Goal: Information Seeking & Learning: Learn about a topic

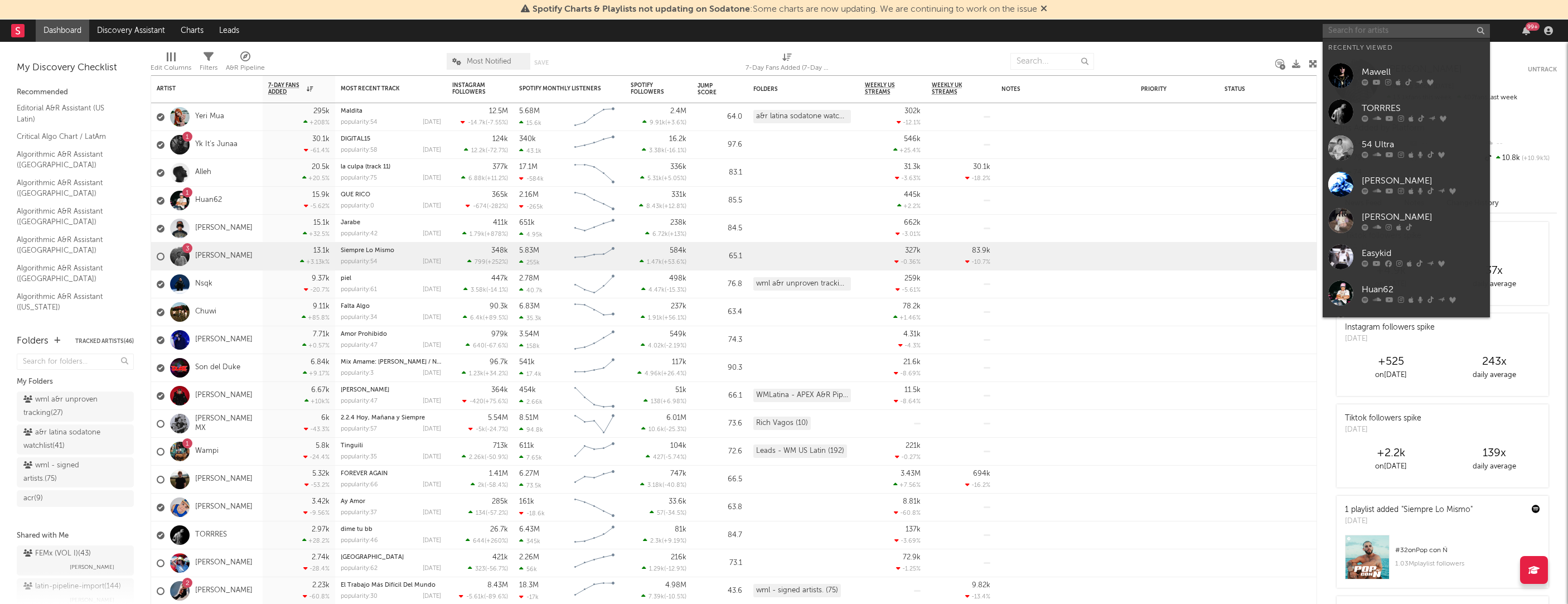
click at [1375, 31] on input "text" at bounding box center [1406, 30] width 167 height 14
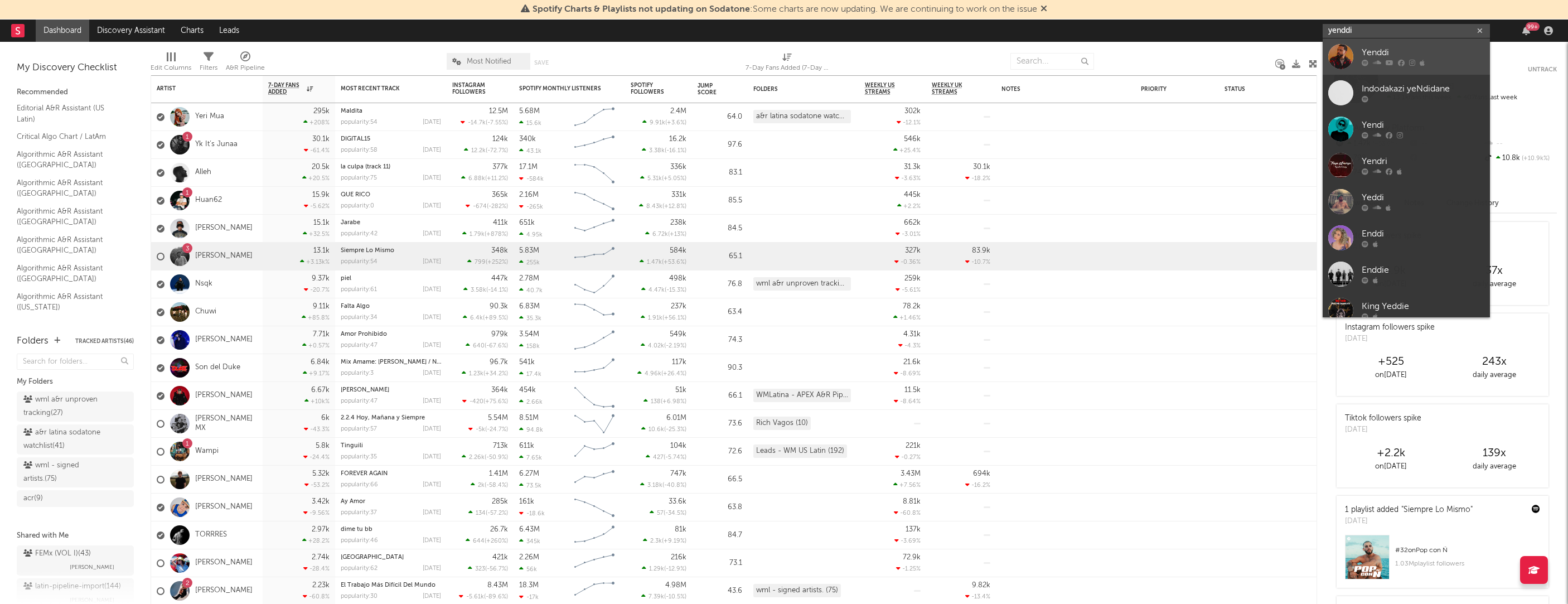
type input "yenddi"
click at [1374, 50] on div "Yenddi" at bounding box center [1423, 53] width 123 height 13
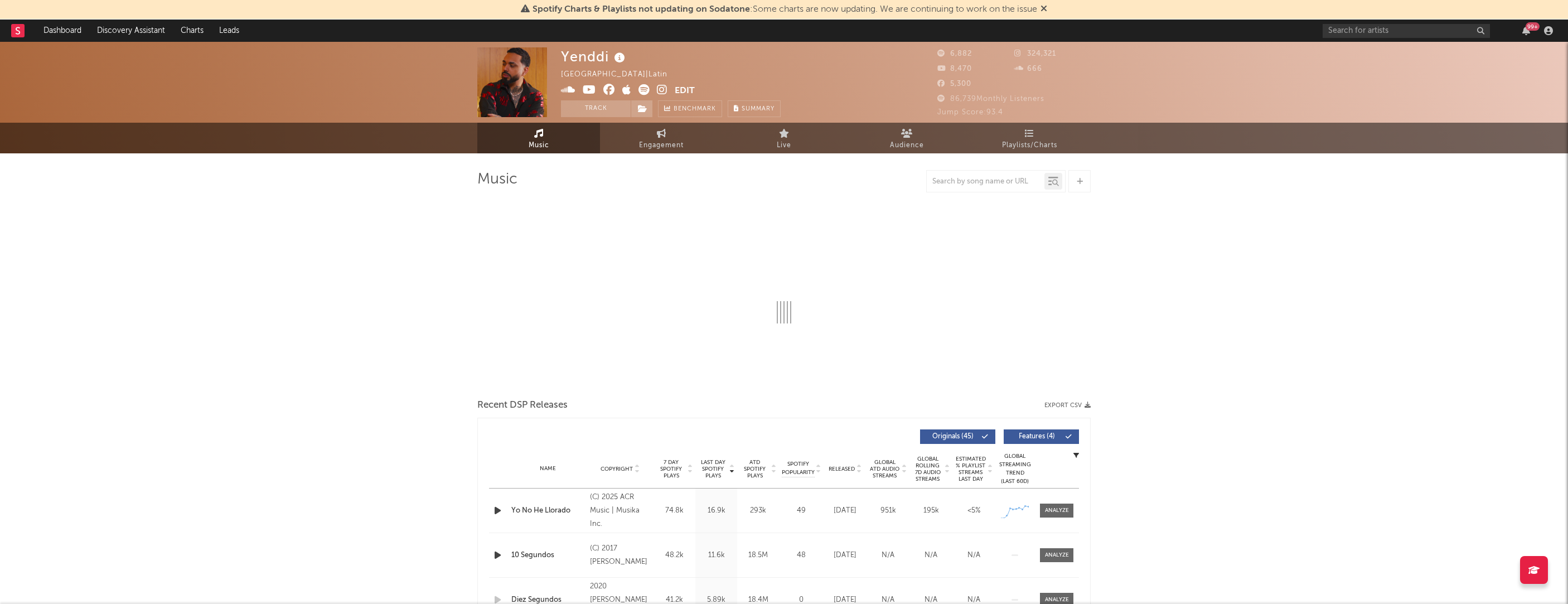
select select "6m"
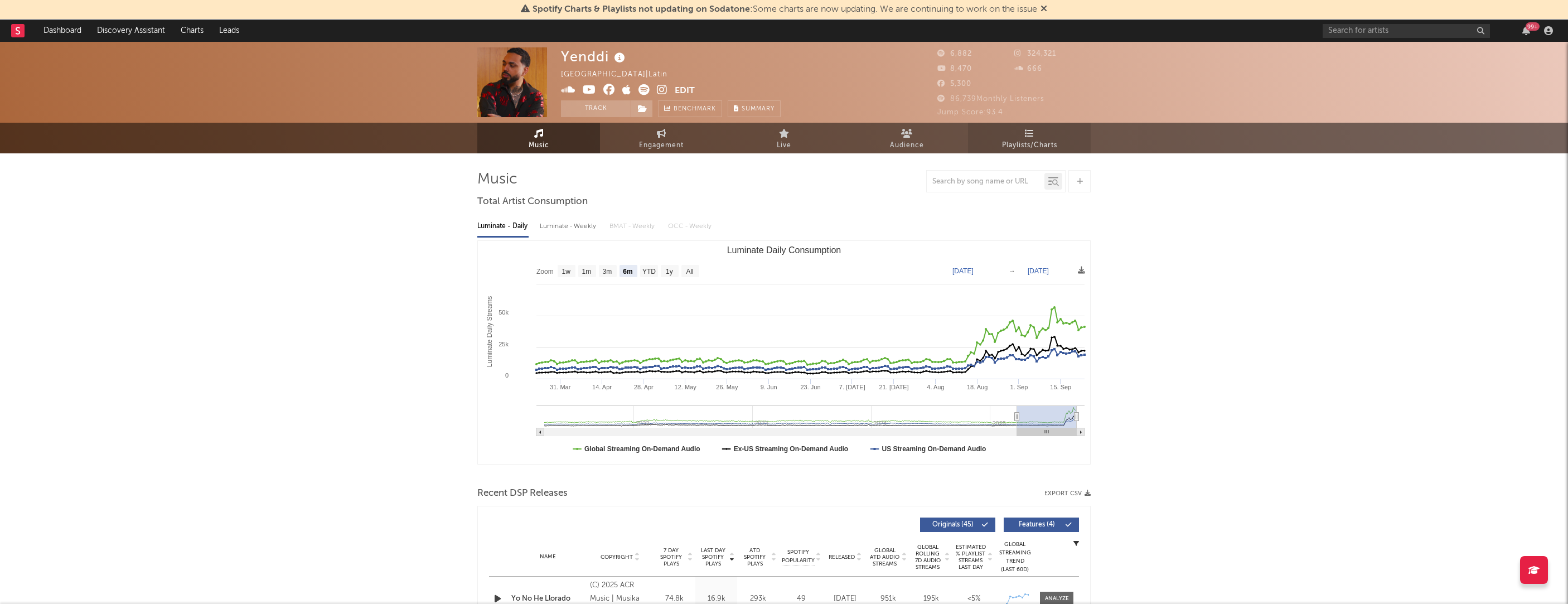
click at [1032, 148] on span "Playlists/Charts" at bounding box center [1029, 146] width 55 height 13
